Goal: Book appointment/travel/reservation

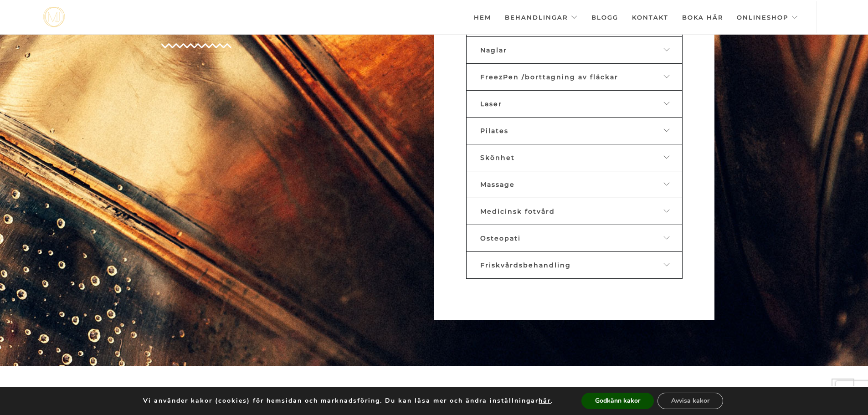
scroll to position [602, 0]
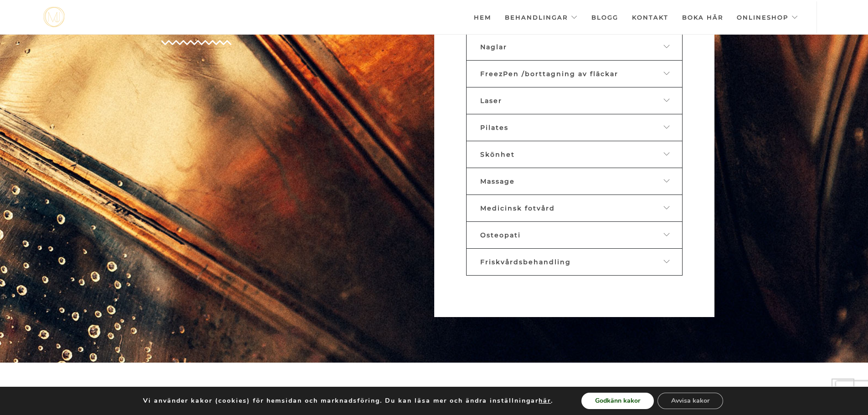
drag, startPoint x: 598, startPoint y: 397, endPoint x: 374, endPoint y: 366, distance: 226.0
click at [599, 396] on button "Godkänn kakor" at bounding box center [618, 401] width 72 height 16
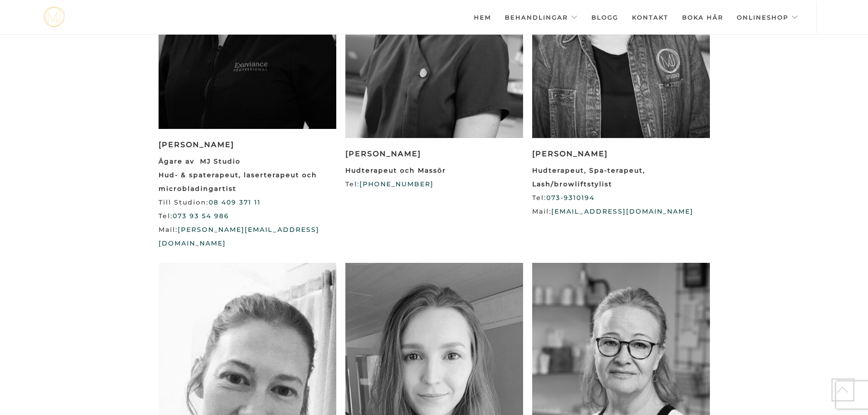
scroll to position [1164, 0]
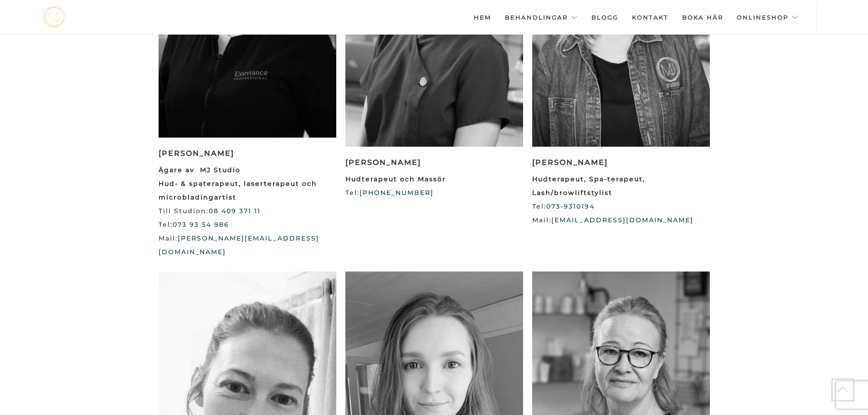
click at [638, 15] on link "Kontakt" at bounding box center [650, 17] width 36 height 32
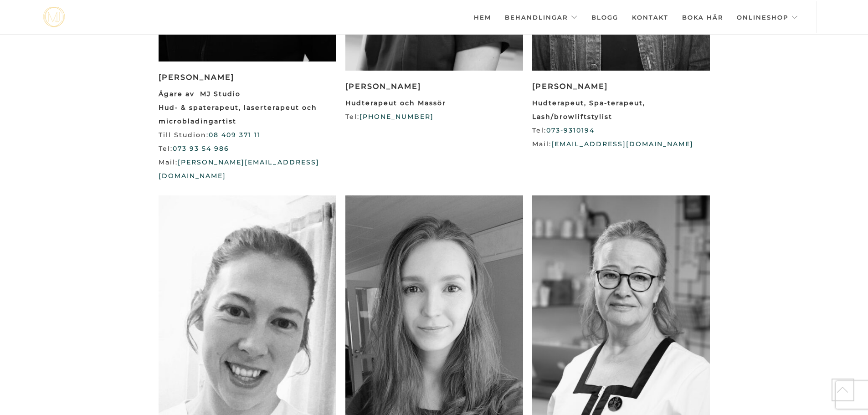
scroll to position [1326, 0]
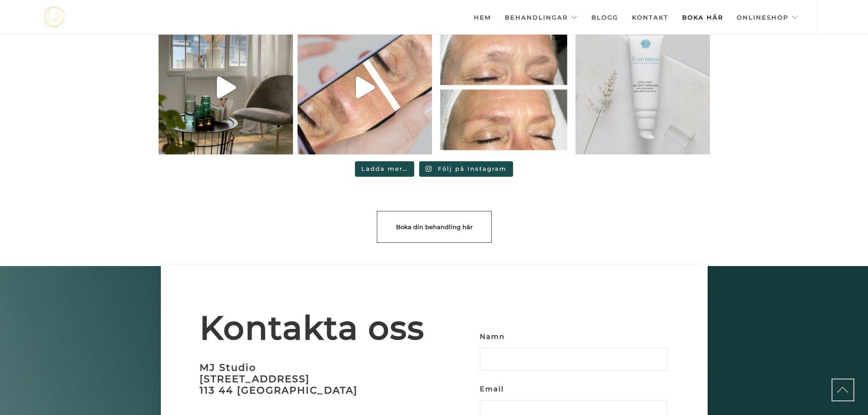
scroll to position [2559, 0]
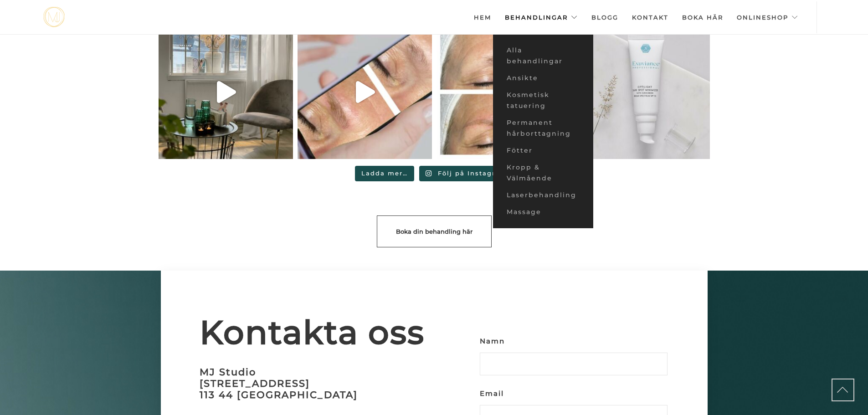
click at [522, 22] on link "Behandlingar" at bounding box center [541, 17] width 73 height 32
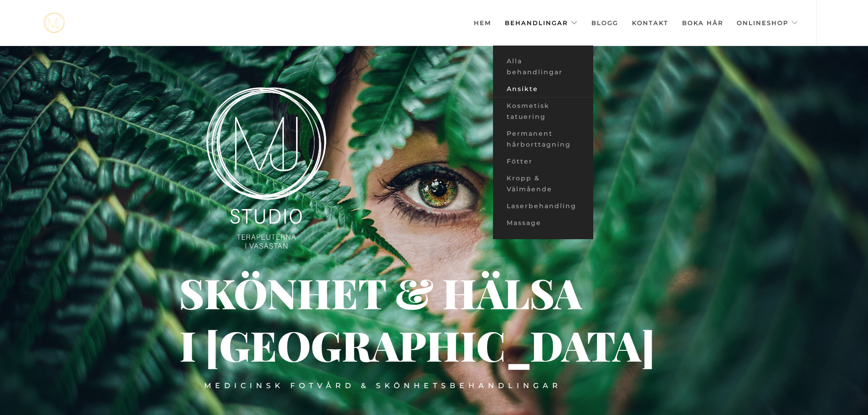
click at [526, 86] on link "Ansikte" at bounding box center [543, 89] width 100 height 17
click at [526, 88] on link "Ansikte" at bounding box center [543, 89] width 100 height 17
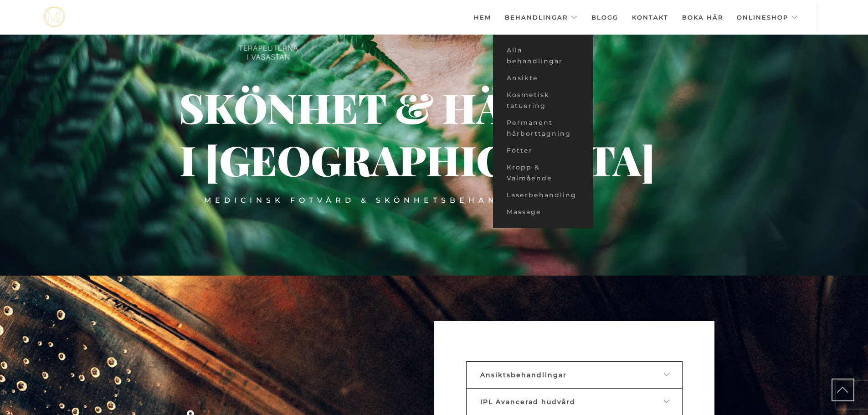
scroll to position [174, 0]
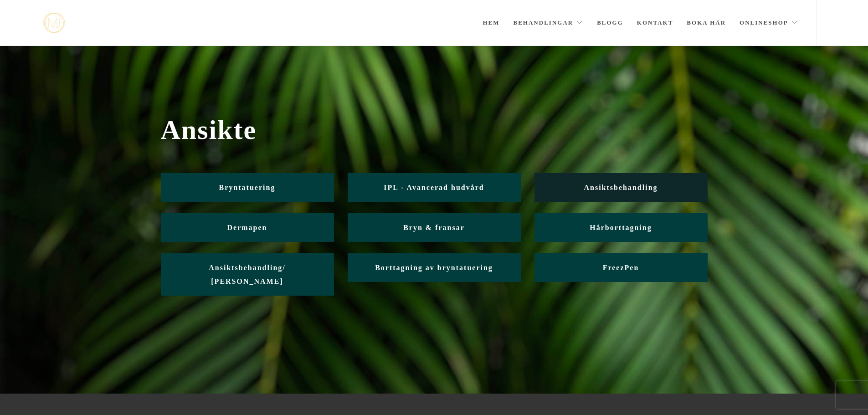
click at [633, 186] on span "Ansiktsbehandling" at bounding box center [621, 188] width 74 height 8
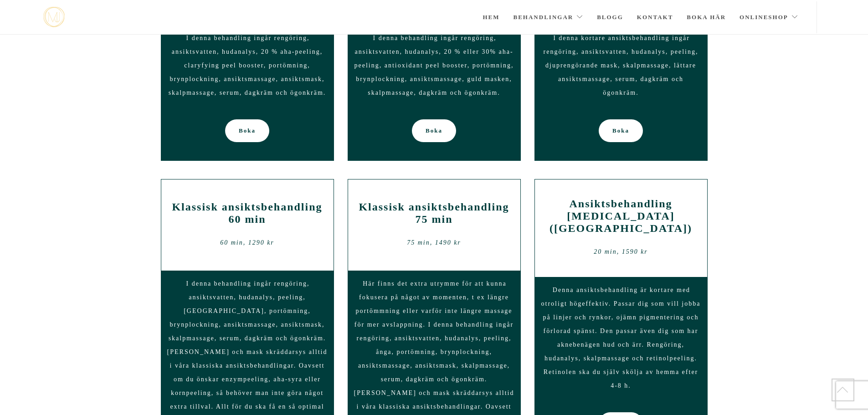
scroll to position [659, 0]
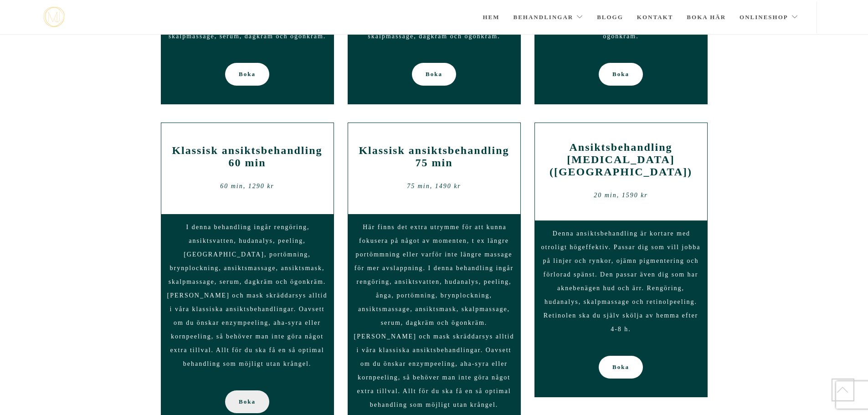
click at [246, 391] on span "Boka" at bounding box center [247, 402] width 17 height 23
